Goal: Information Seeking & Learning: Understand process/instructions

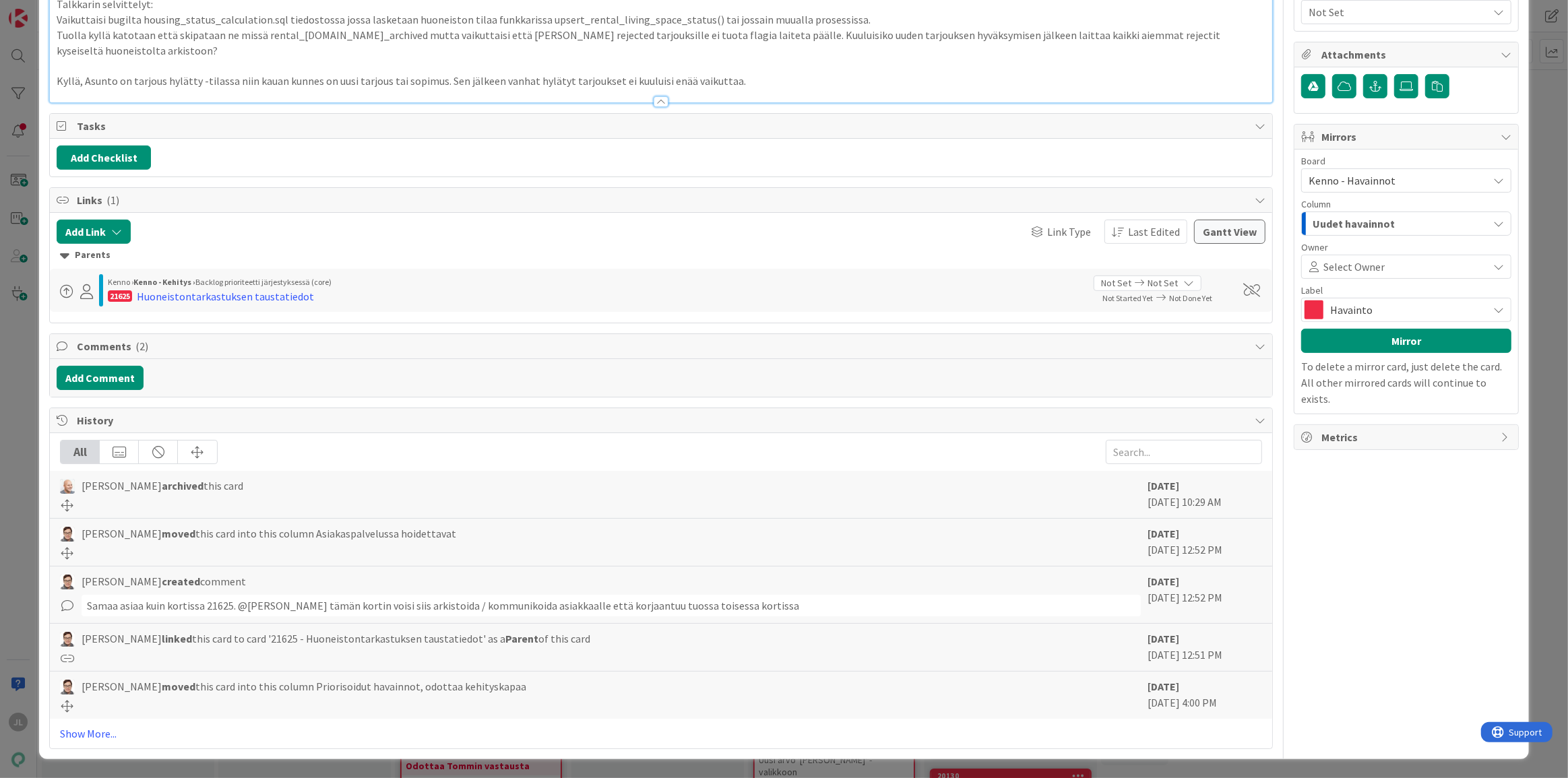
scroll to position [1531, 0]
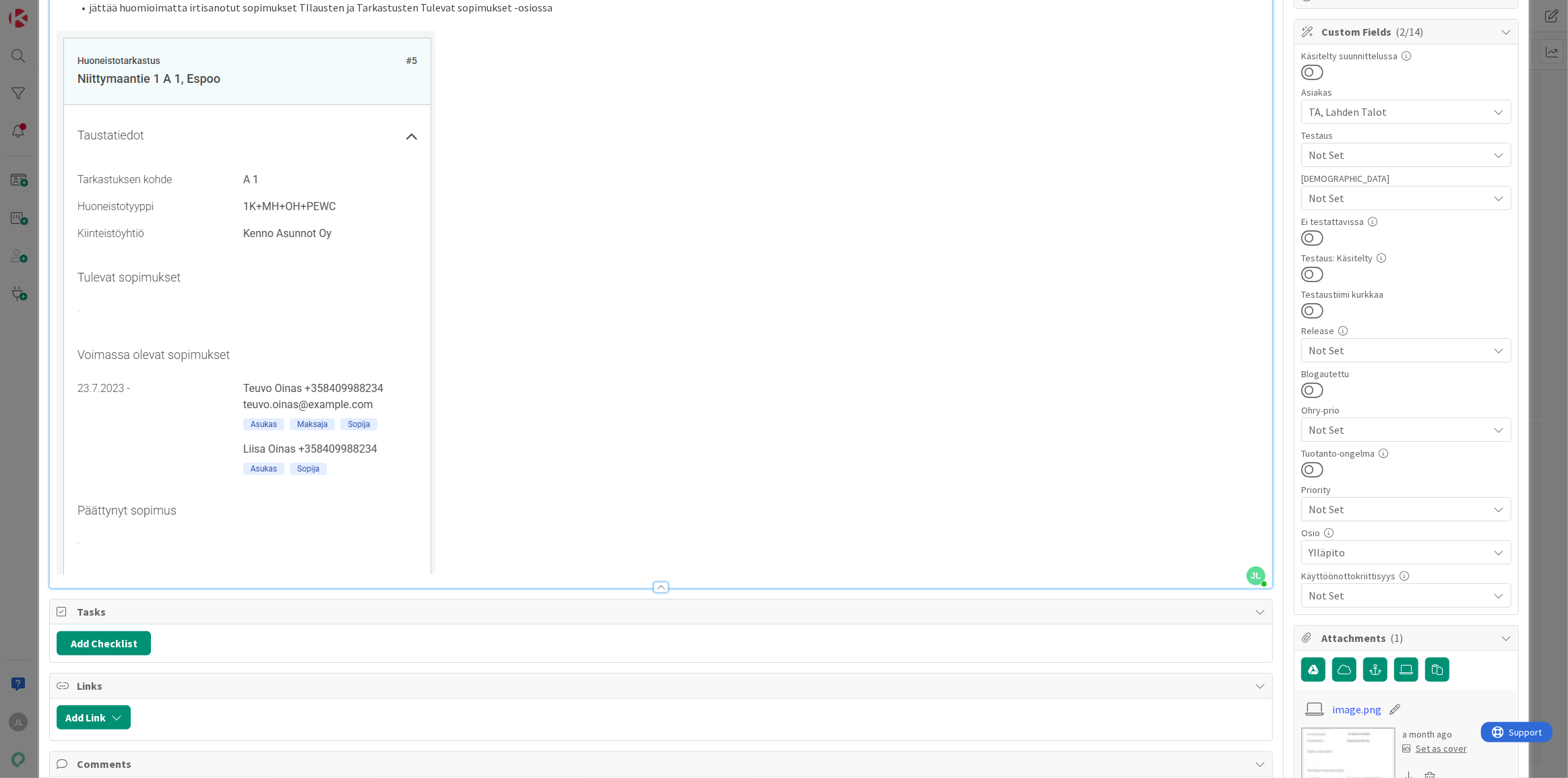
scroll to position [122, 0]
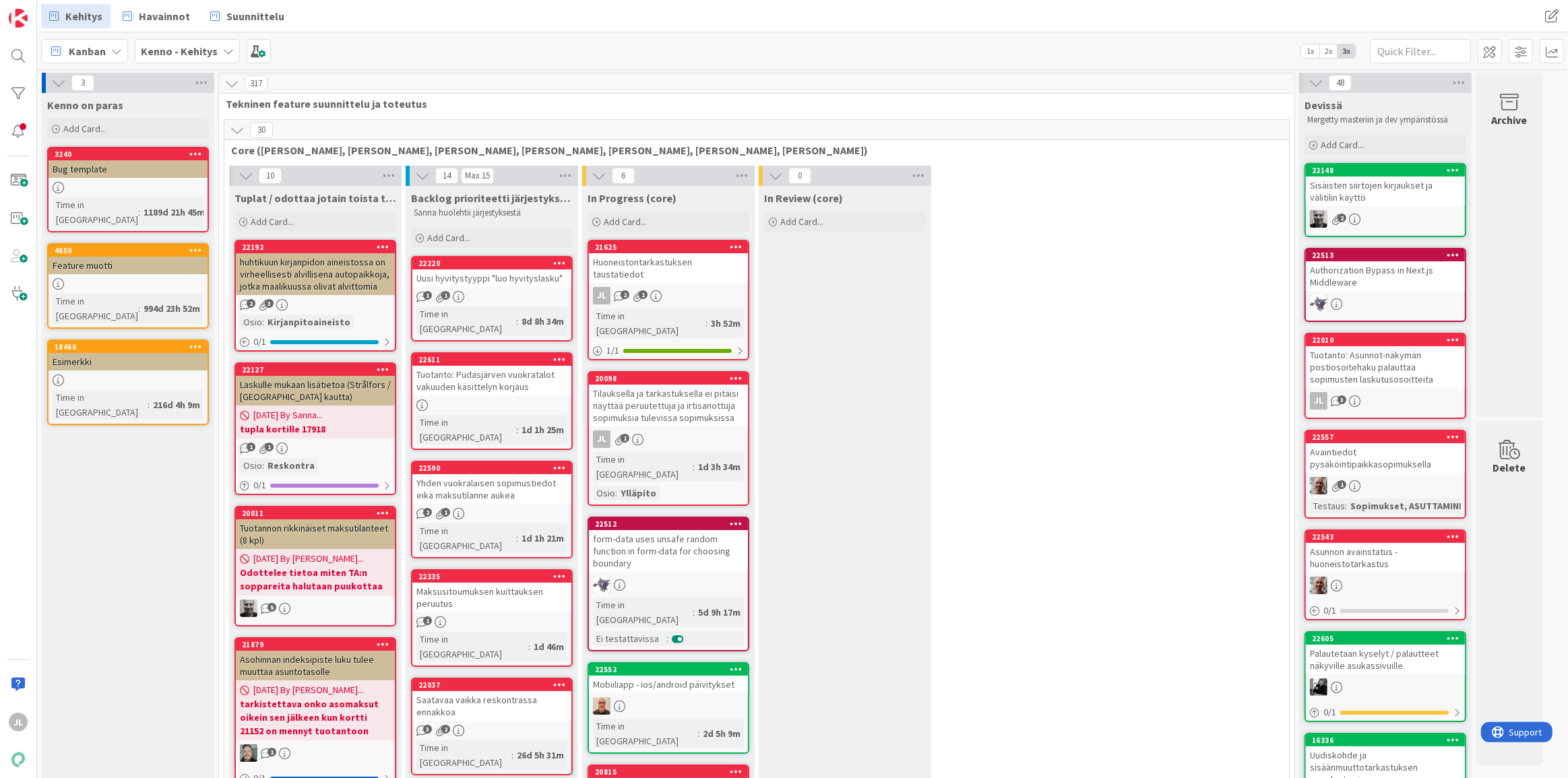
click at [724, 256] on div "Huoneistontarkastuksen taustatiedot" at bounding box center [668, 268] width 159 height 30
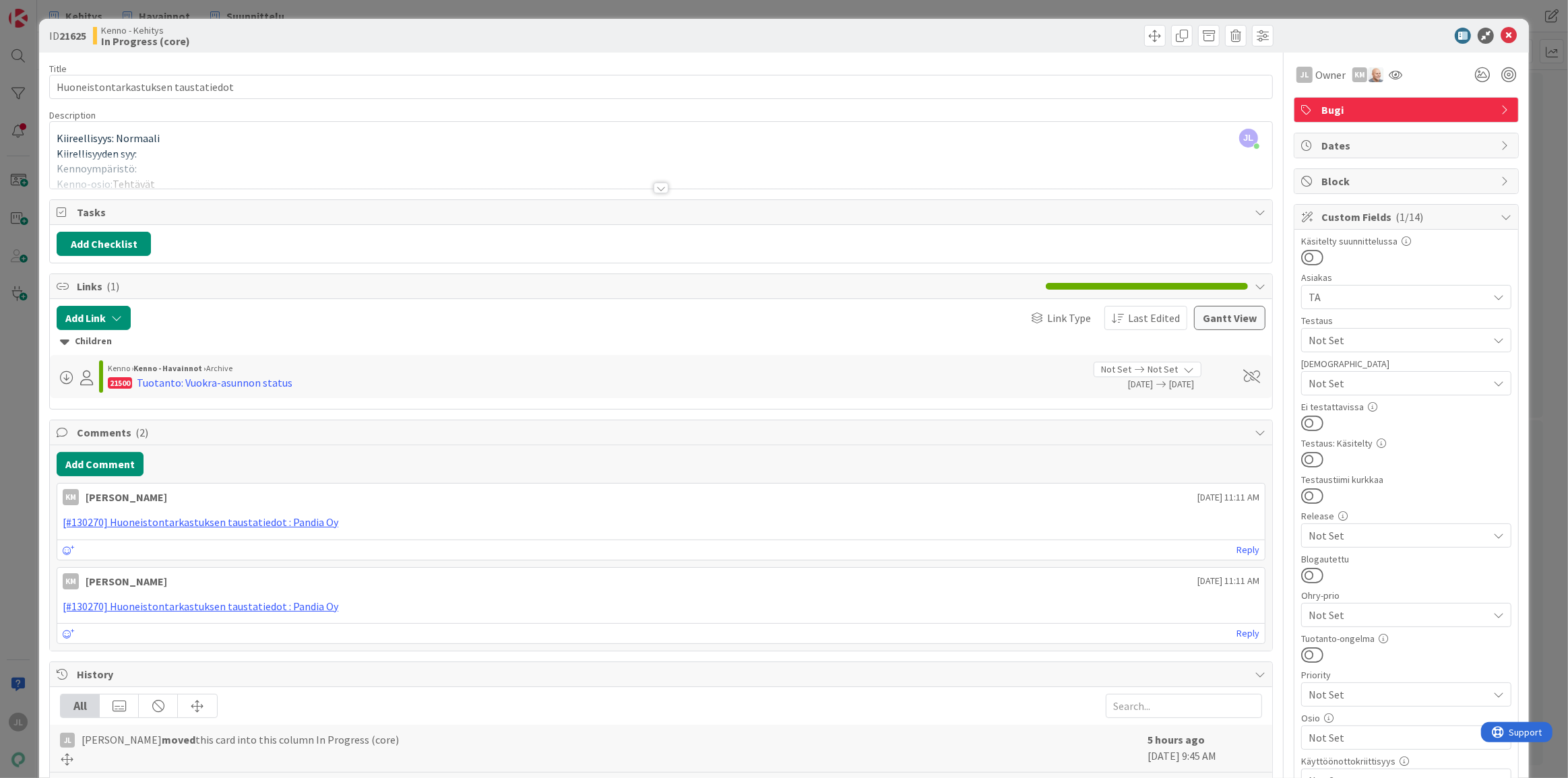
click at [458, 175] on div at bounding box center [661, 171] width 1222 height 35
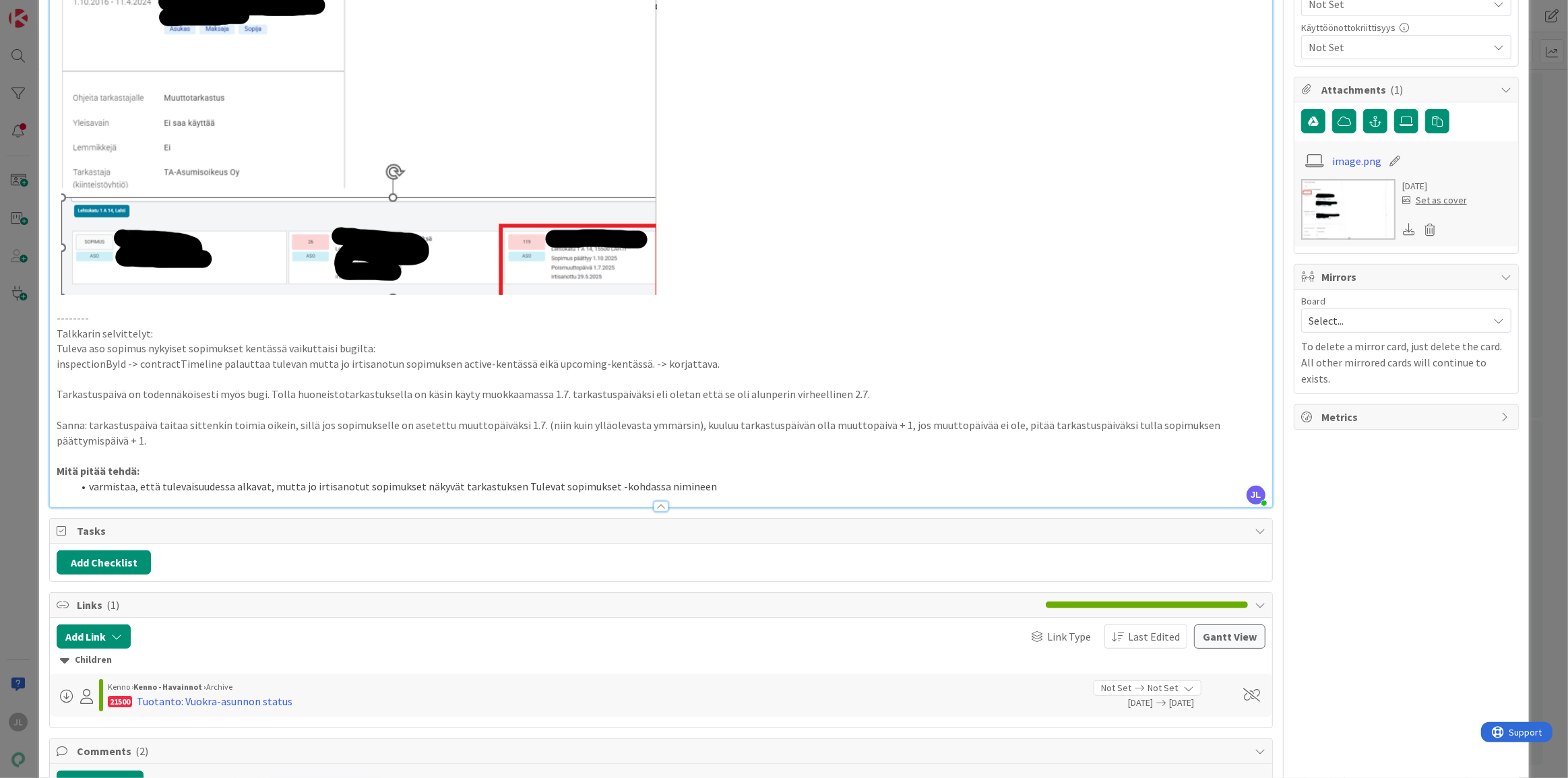
scroll to position [735, 0]
click at [430, 483] on li "varmistaa, että tulevaisuudessa alkavat, mutta jo irtisanotut sopimukset näkyvä…" at bounding box center [669, 486] width 1192 height 15
click at [499, 482] on li "varmistaa, että tulevaisuudessa alkavat, mutta jo irtisanotut sopimukset näkyvä…" at bounding box center [669, 486] width 1192 height 15
drag, startPoint x: 409, startPoint y: 486, endPoint x: 487, endPoint y: 486, distance: 78.0
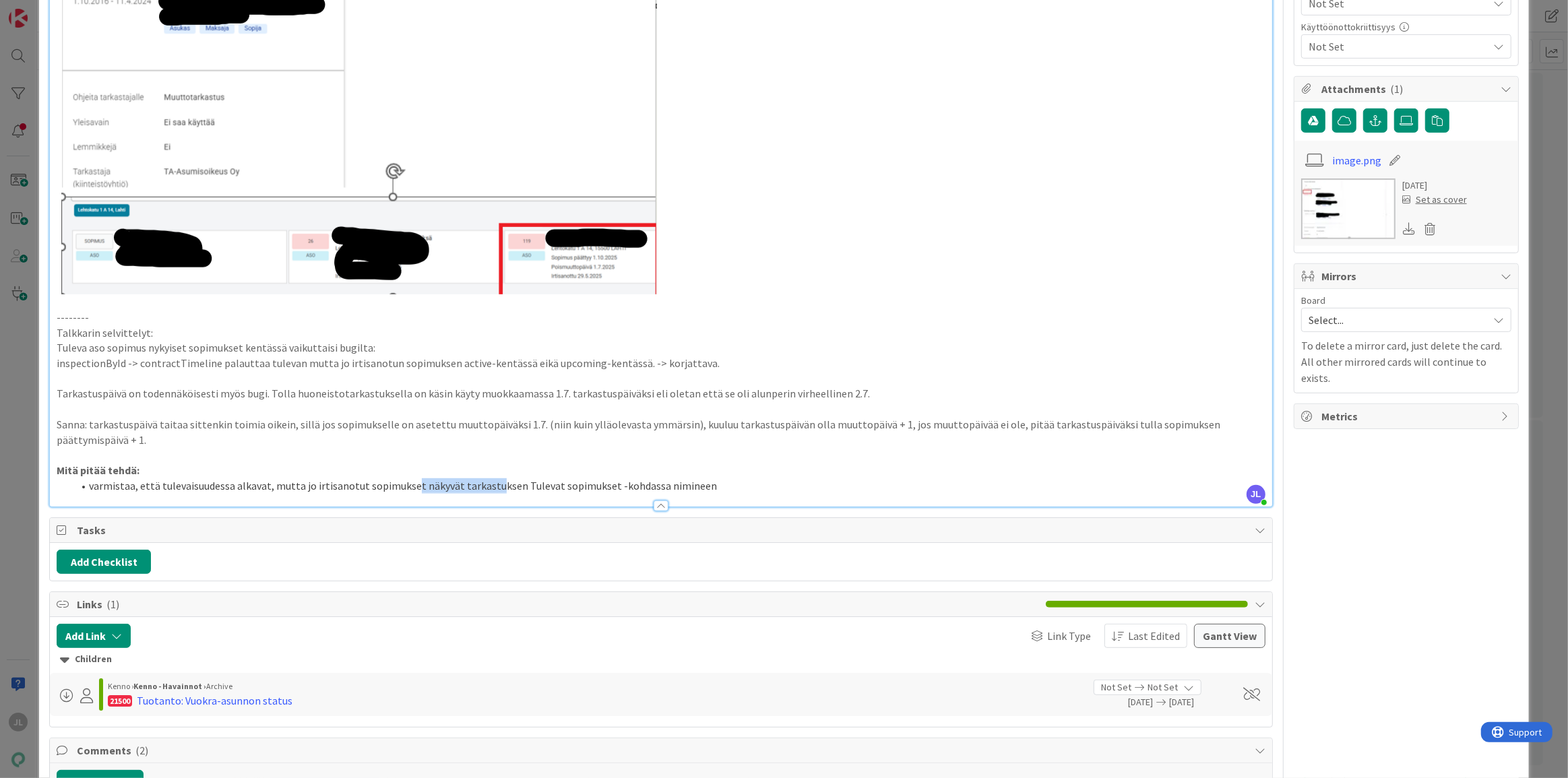
click at [487, 486] on li "varmistaa, että tulevaisuudessa alkavat, mutta jo irtisanotut sopimukset näkyvä…" at bounding box center [669, 486] width 1192 height 15
click at [488, 486] on li "varmistaa, että tulevaisuudessa alkavat, mutta jo irtisanotut sopimukset näkyvä…" at bounding box center [669, 486] width 1192 height 15
drag, startPoint x: 411, startPoint y: 483, endPoint x: 691, endPoint y: 480, distance: 280.0
click at [691, 480] on li "varmistaa, että tulevaisuudessa alkavat, mutta jo irtisanotut sopimukset näkyvä…" at bounding box center [669, 486] width 1192 height 15
click at [707, 480] on li "varmistaa, että tulevaisuudessa alkavat, mutta jo irtisanotut sopimukset näkyvä…" at bounding box center [669, 486] width 1192 height 15
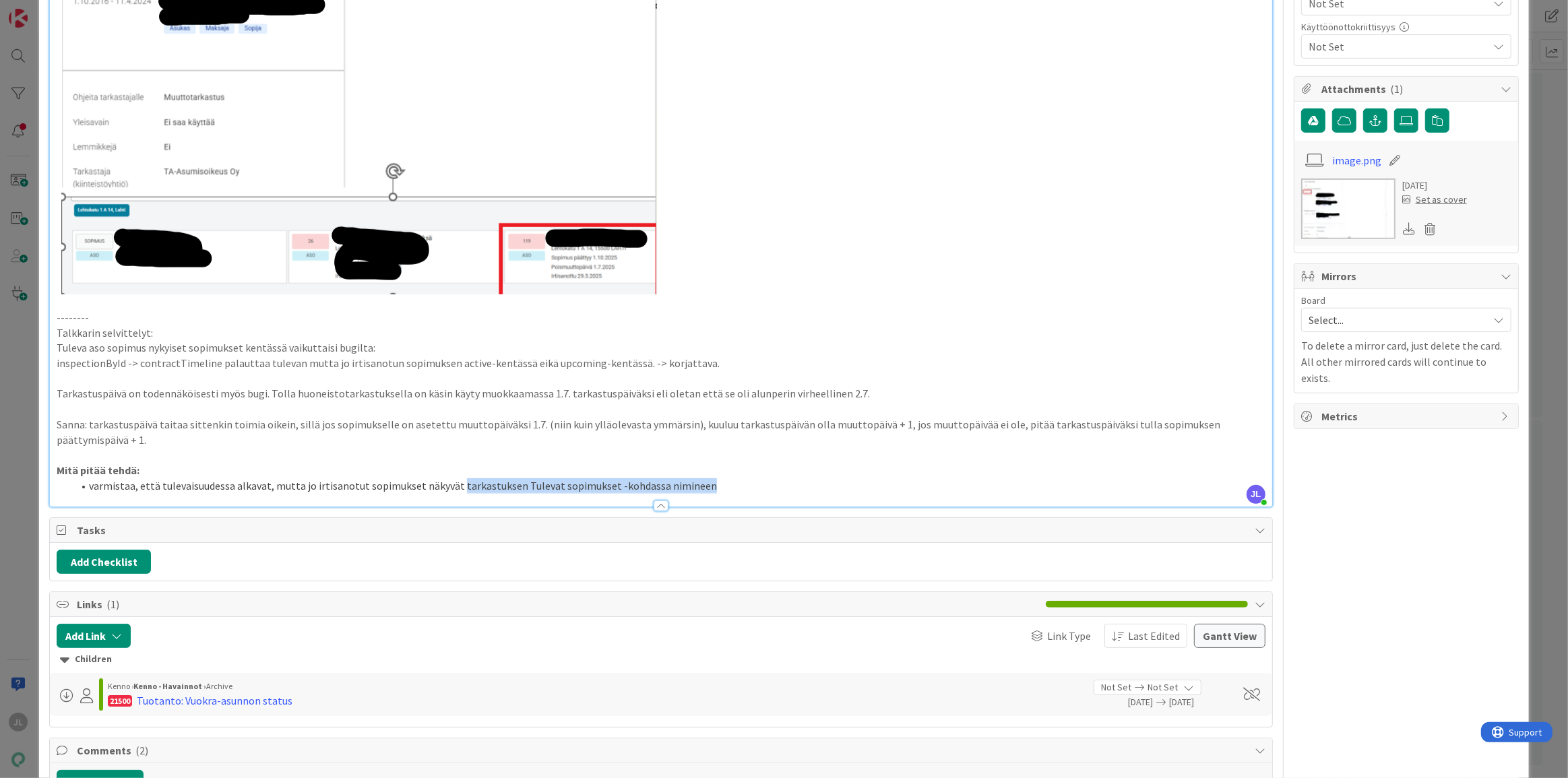
drag, startPoint x: 701, startPoint y: 488, endPoint x: 452, endPoint y: 489, distance: 249.0
click at [452, 489] on li "varmistaa, että tulevaisuudessa alkavat, mutta jo irtisanotut sopimukset näkyvä…" at bounding box center [669, 486] width 1192 height 15
drag, startPoint x: 465, startPoint y: 488, endPoint x: 1028, endPoint y: 233, distance: 618.1
drag, startPoint x: 711, startPoint y: 489, endPoint x: 414, endPoint y: 483, distance: 297.1
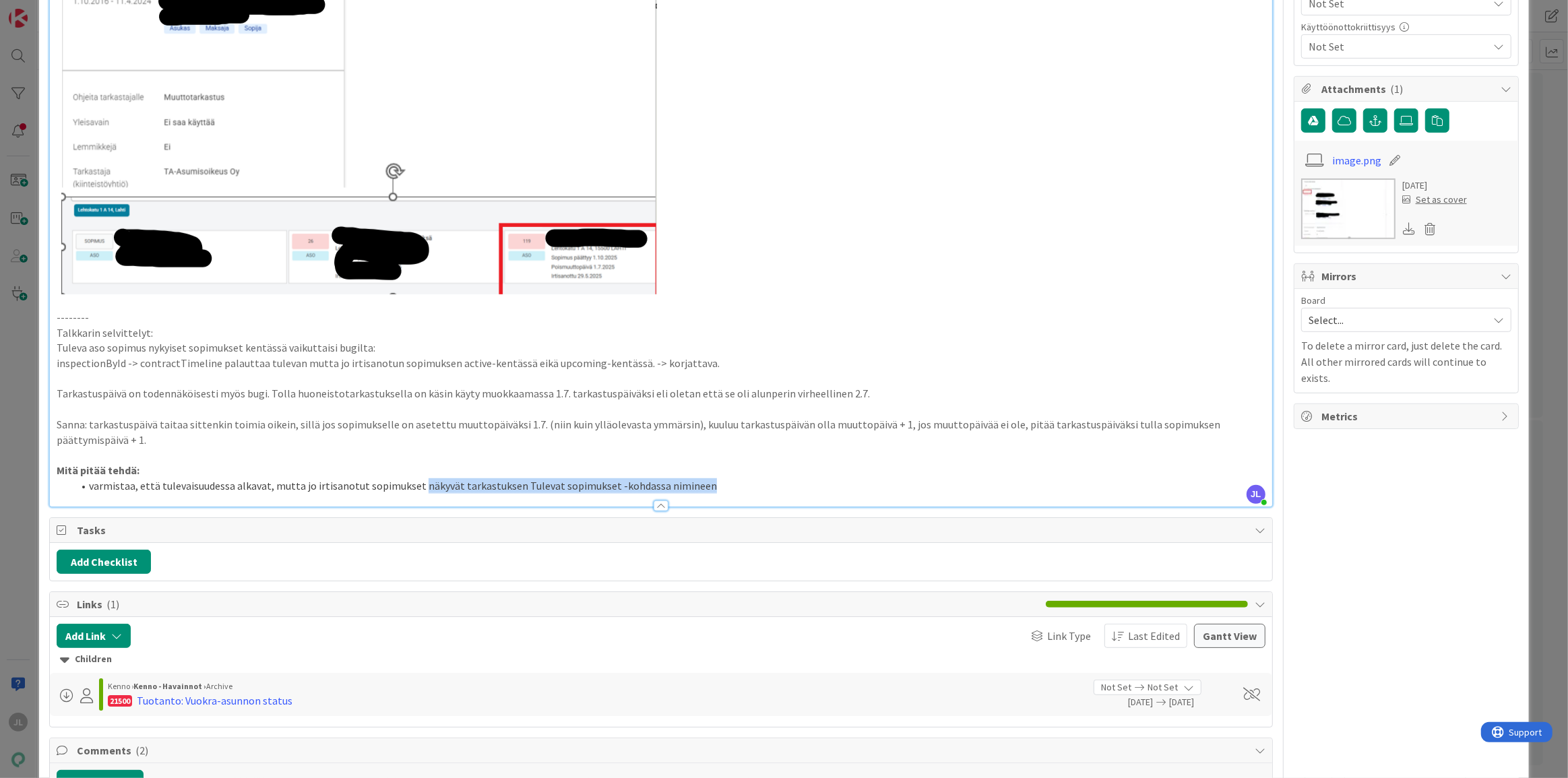
click at [414, 483] on li "varmistaa, että tulevaisuudessa alkavat, mutta jo irtisanotut sopimukset näkyvä…" at bounding box center [669, 486] width 1192 height 15
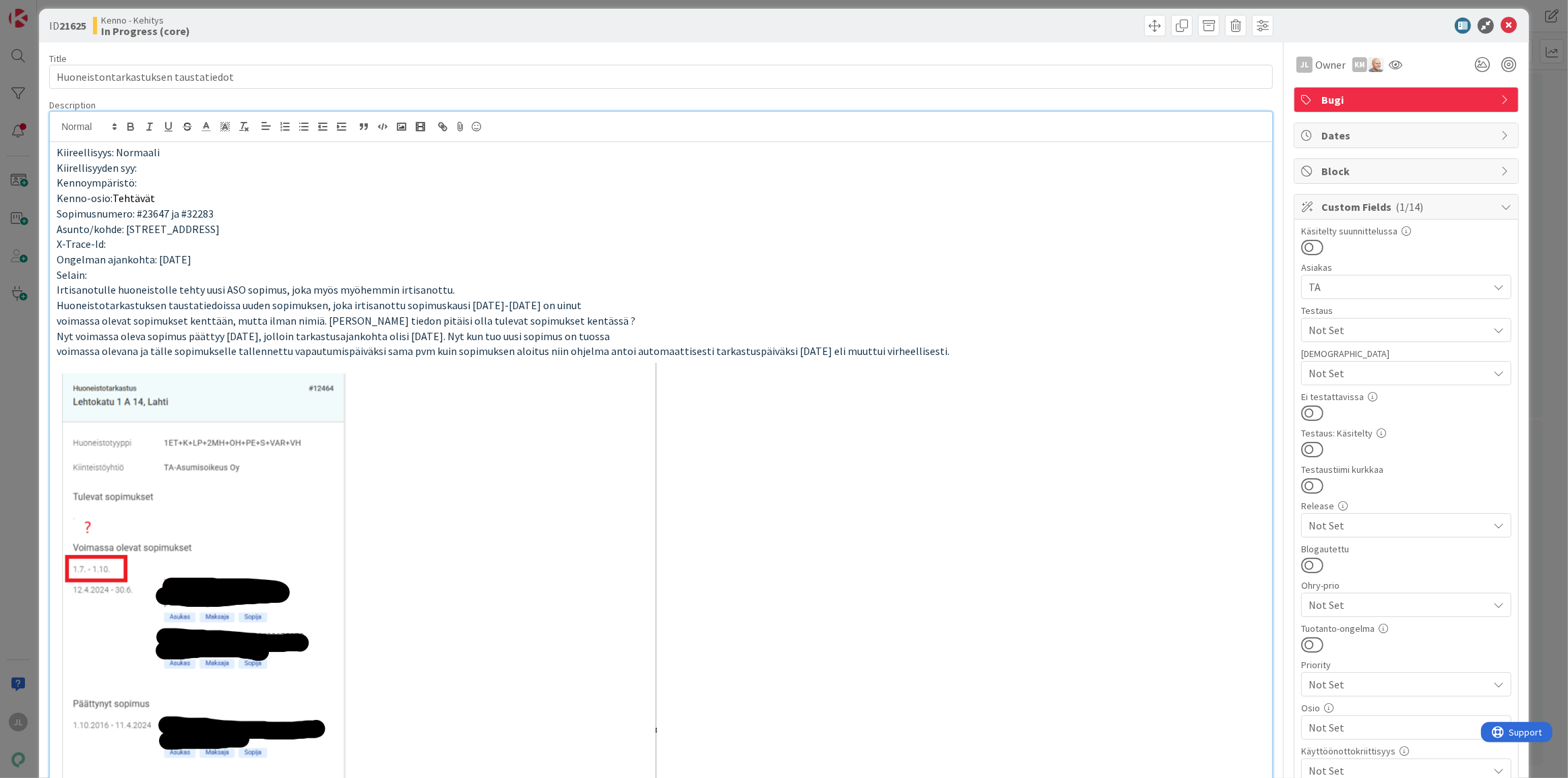
scroll to position [0, 0]
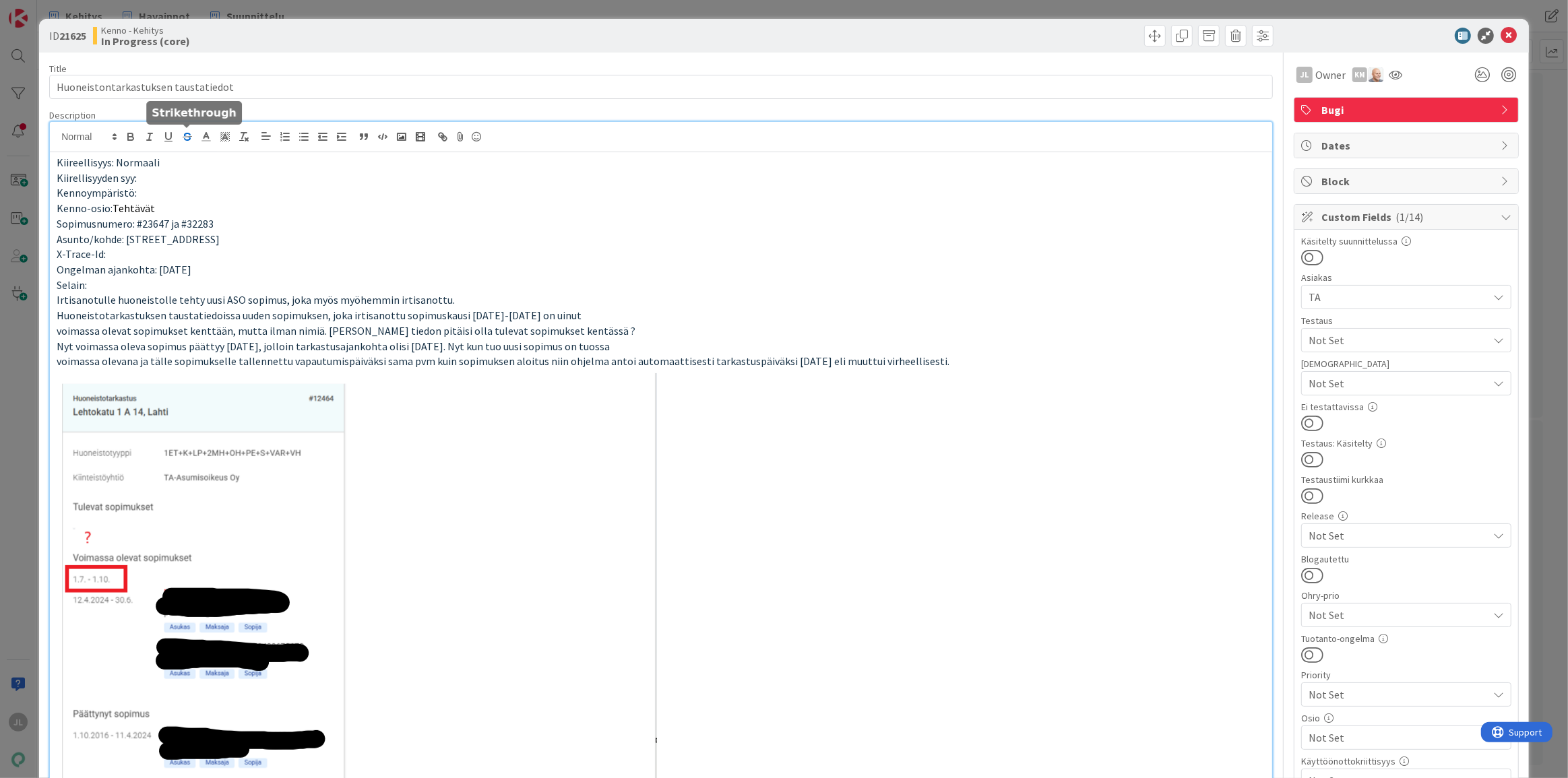
click at [190, 136] on line "button" at bounding box center [187, 136] width 9 height 1
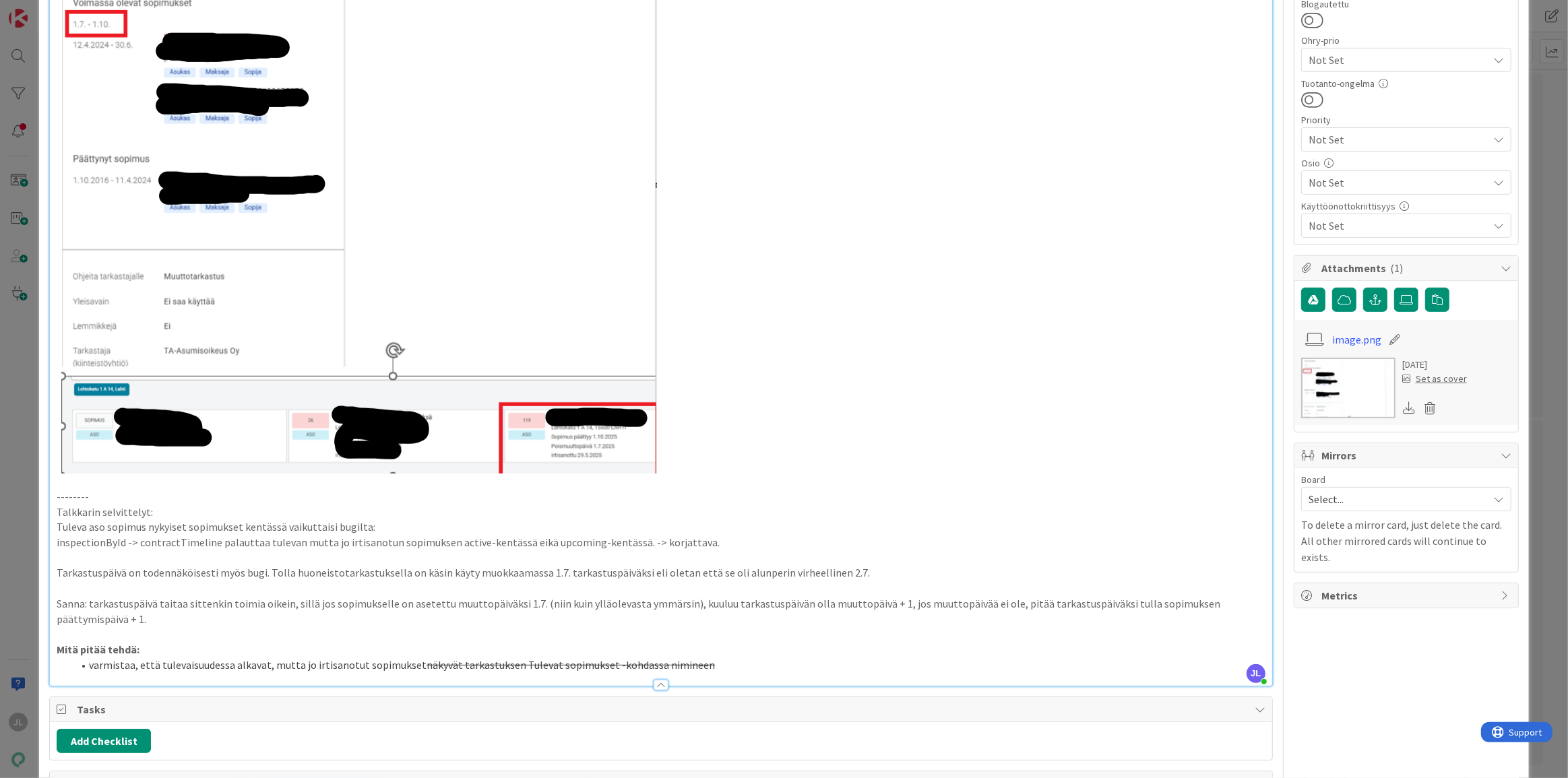
scroll to position [754, 0]
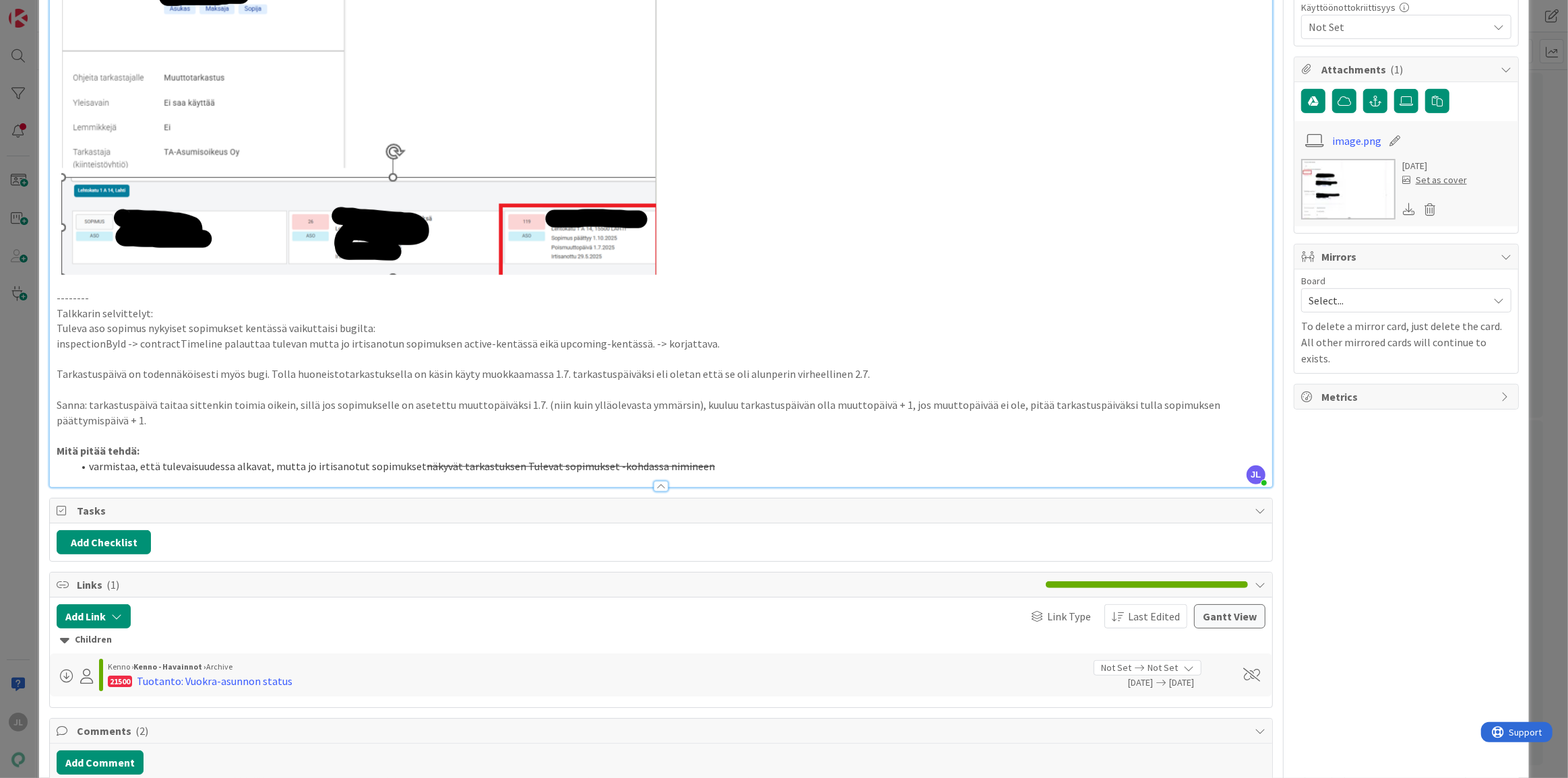
click at [724, 461] on li "varmistaa, että tulevaisuudessa alkavat, mutta jo irtisanotut sopimukset näkyvä…" at bounding box center [669, 466] width 1192 height 15
click at [718, 463] on li "varmistaa, että tulevaisuudessa alkavat, mutta jo irtisanotut sopimukset näkyvä…" at bounding box center [669, 466] width 1192 height 15
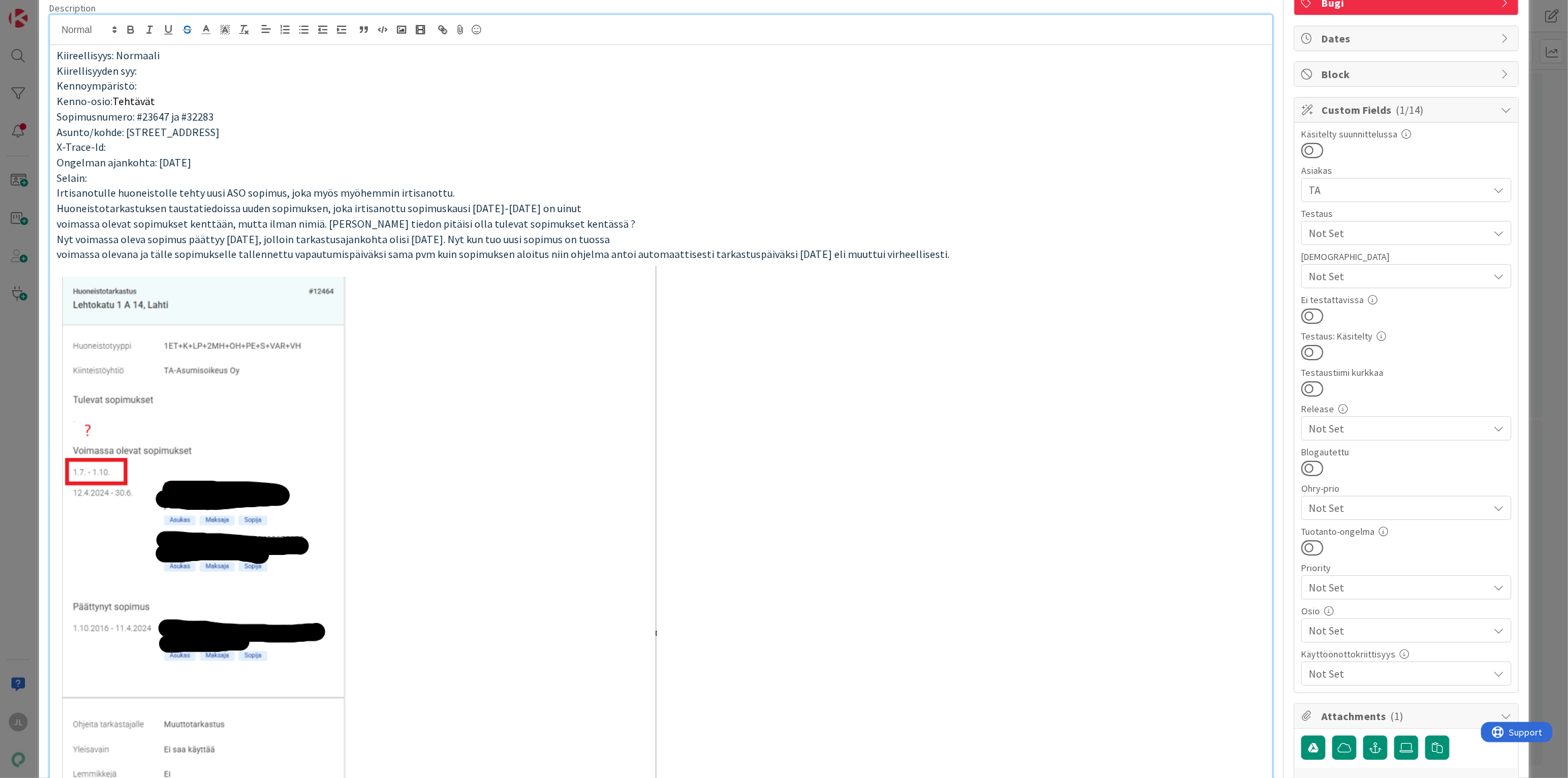
scroll to position [0, 0]
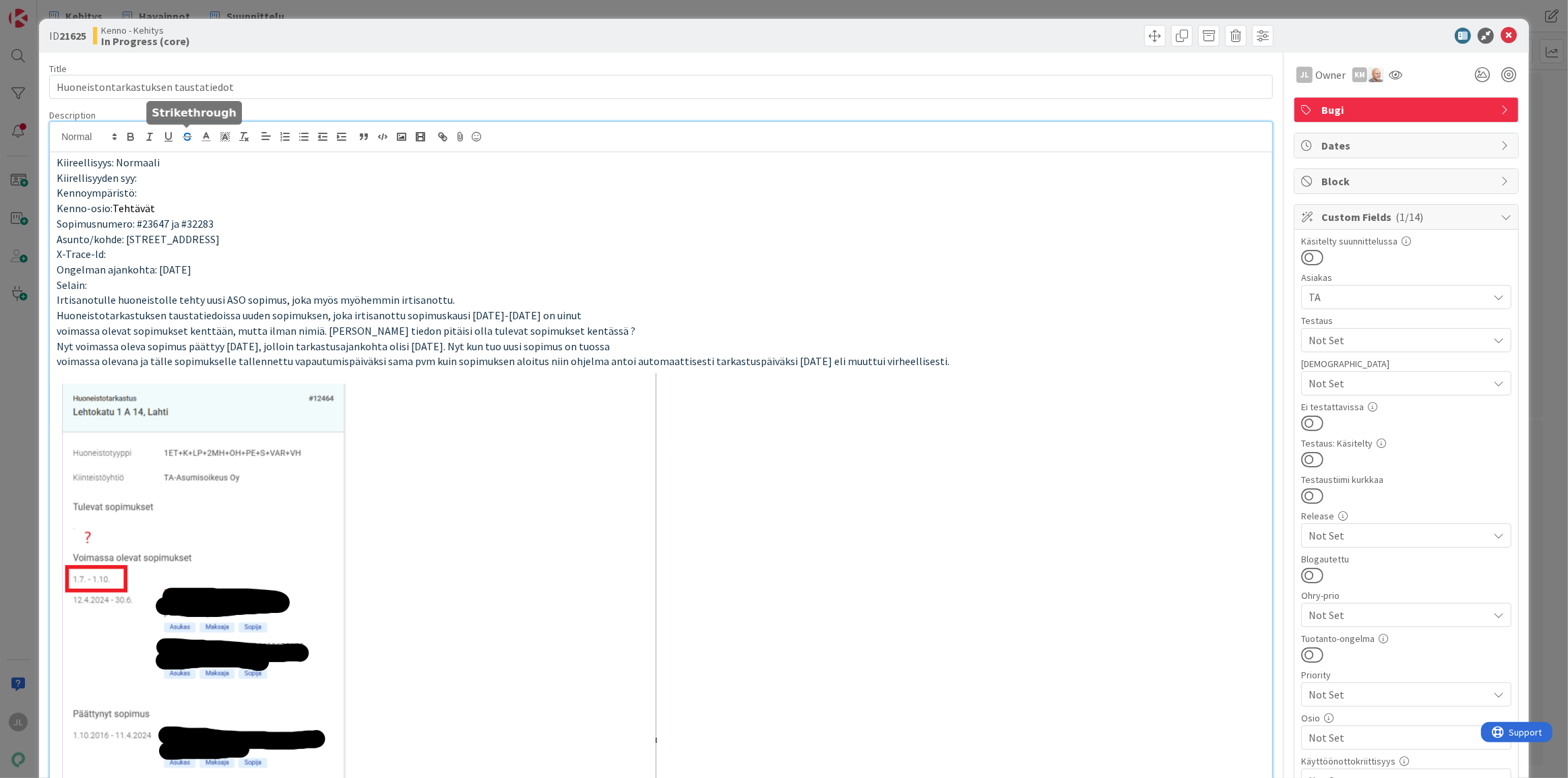
click at [186, 132] on icon "button" at bounding box center [187, 136] width 12 height 12
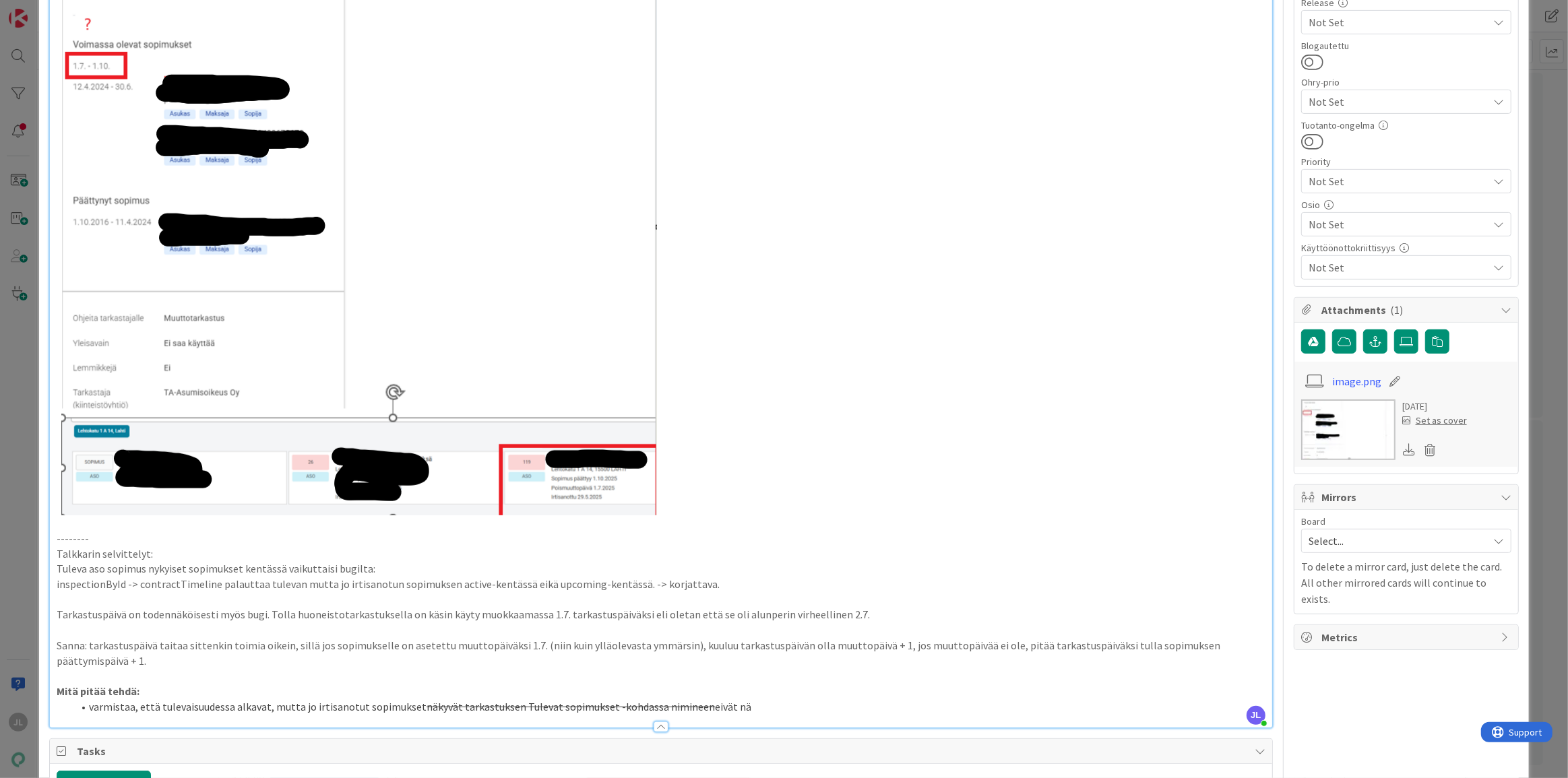
scroll to position [693, 0]
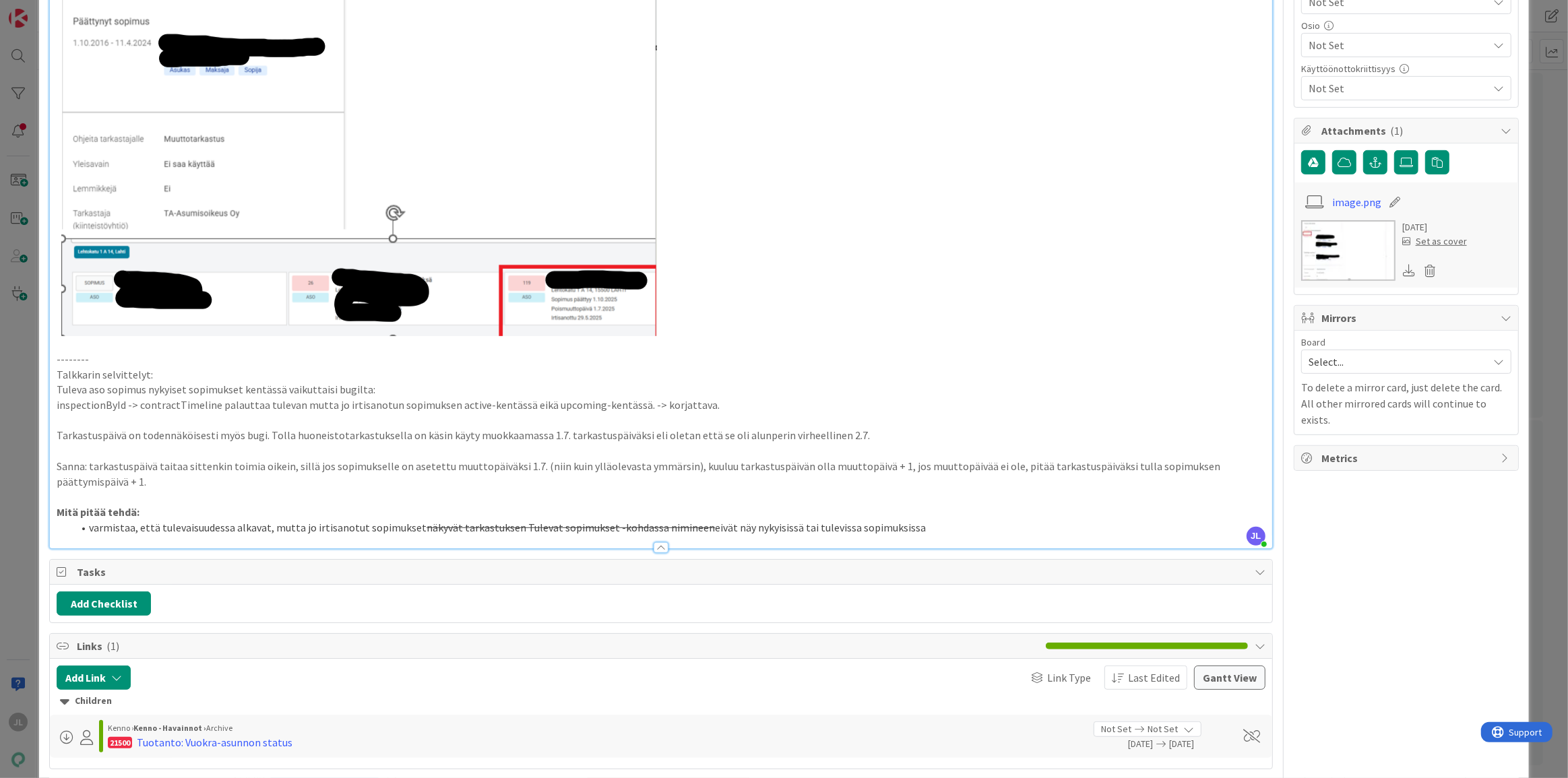
click at [1000, 450] on p at bounding box center [661, 450] width 1209 height 15
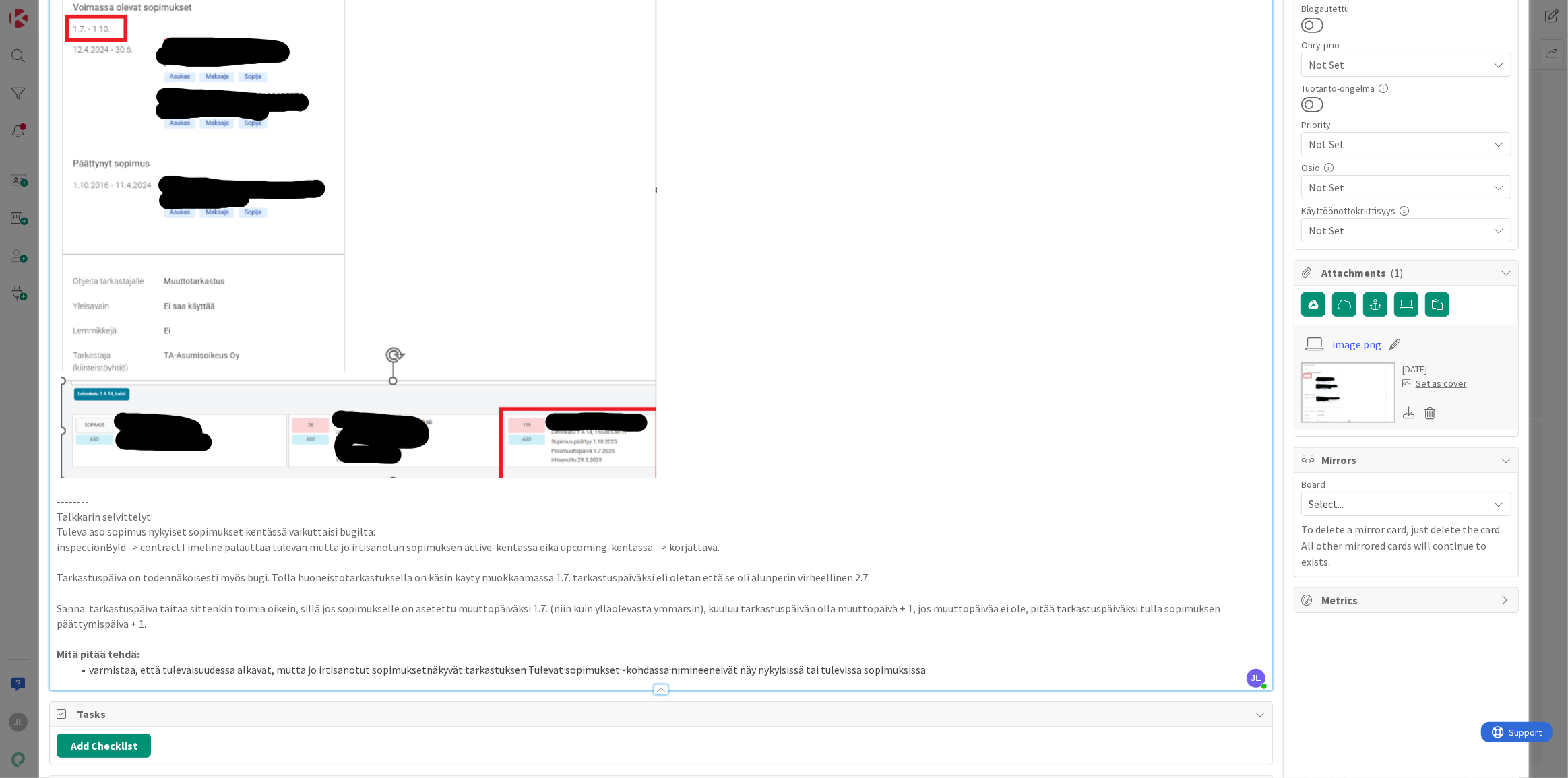
scroll to position [551, 0]
